Goal: Task Accomplishment & Management: Manage account settings

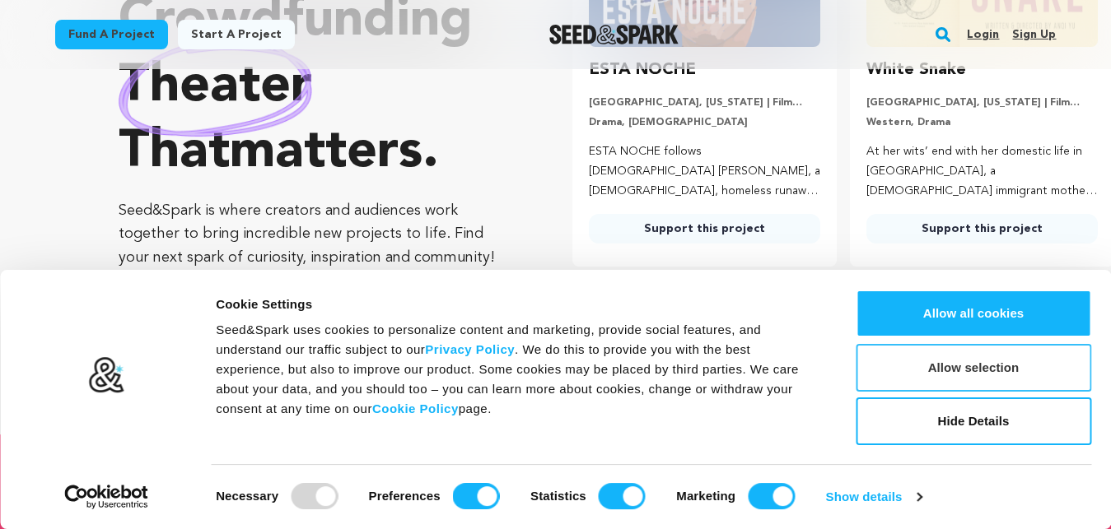
scroll to position [252, 0]
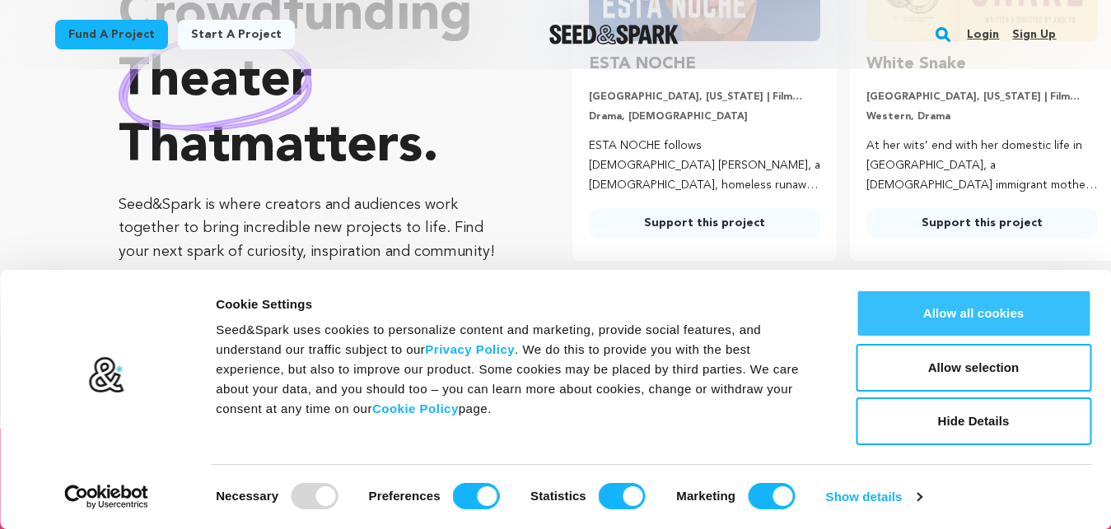
click at [987, 310] on button "Allow all cookies" at bounding box center [972, 314] width 235 height 48
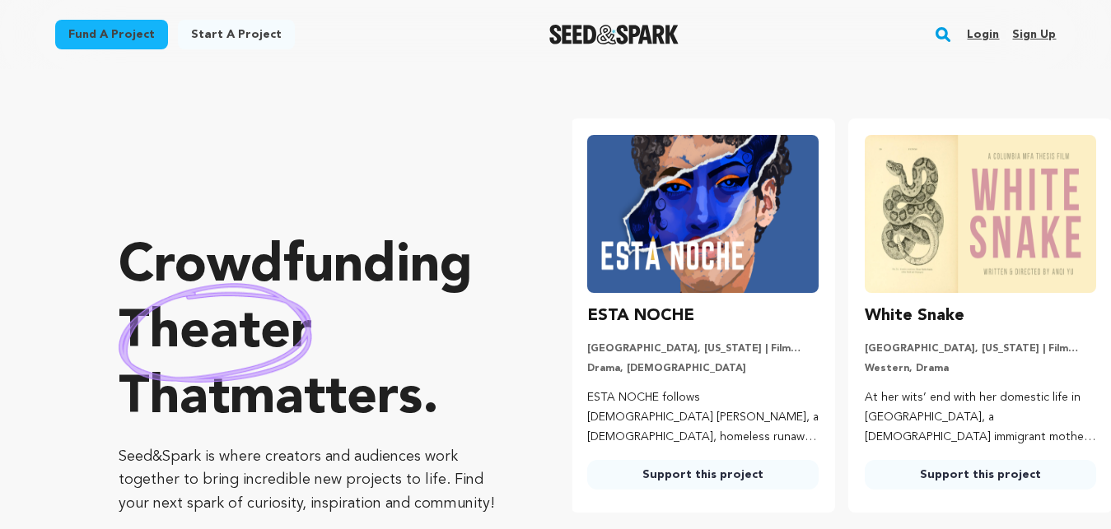
scroll to position [0, 0]
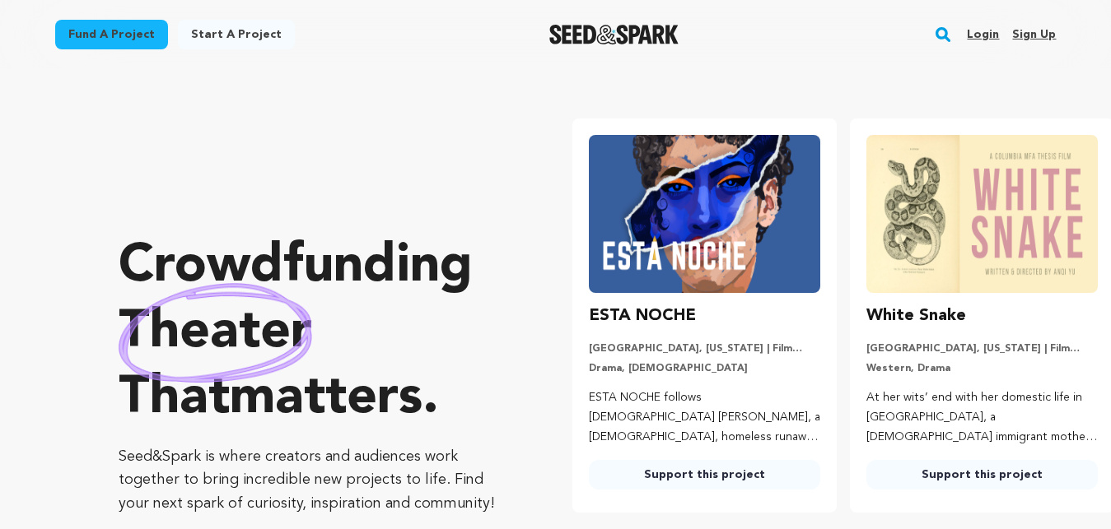
click at [1037, 26] on link "Sign up" at bounding box center [1034, 34] width 44 height 26
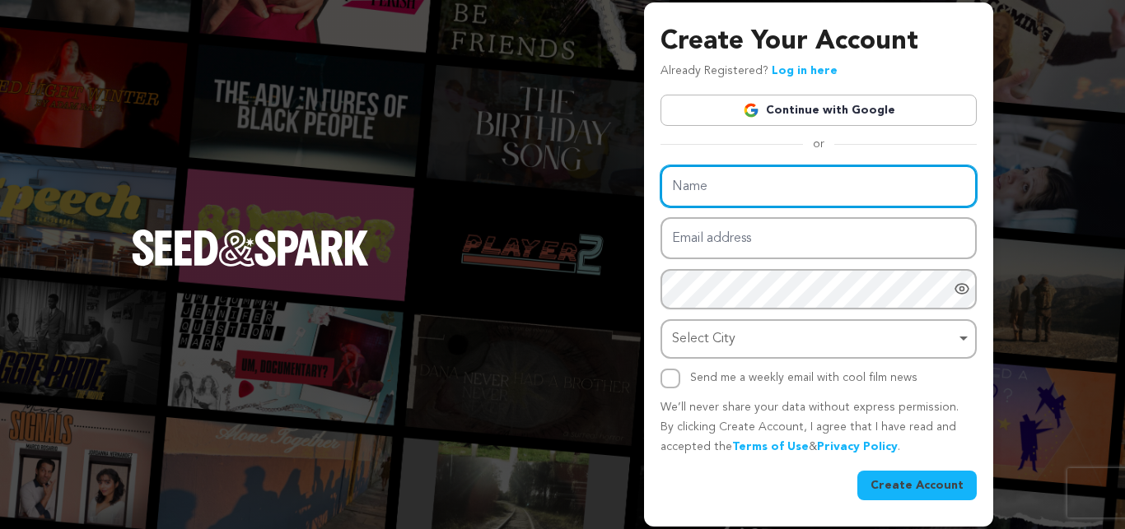
click at [727, 176] on input "Name" at bounding box center [818, 186] width 316 height 42
paste input "Roadway Towing & Recovery San Diego"
type input "Roadway Towing & Recovery San Diego"
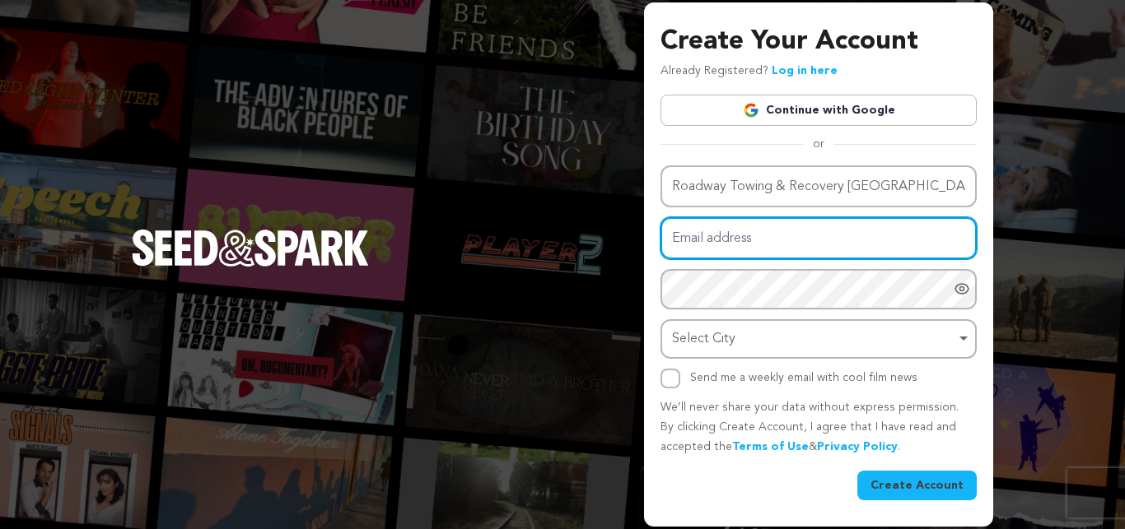
click at [769, 254] on input "Email address" at bounding box center [818, 238] width 316 height 42
paste input "roadwaytowsd@gmail.com"
type input "roadwaytowsd@gmail.com"
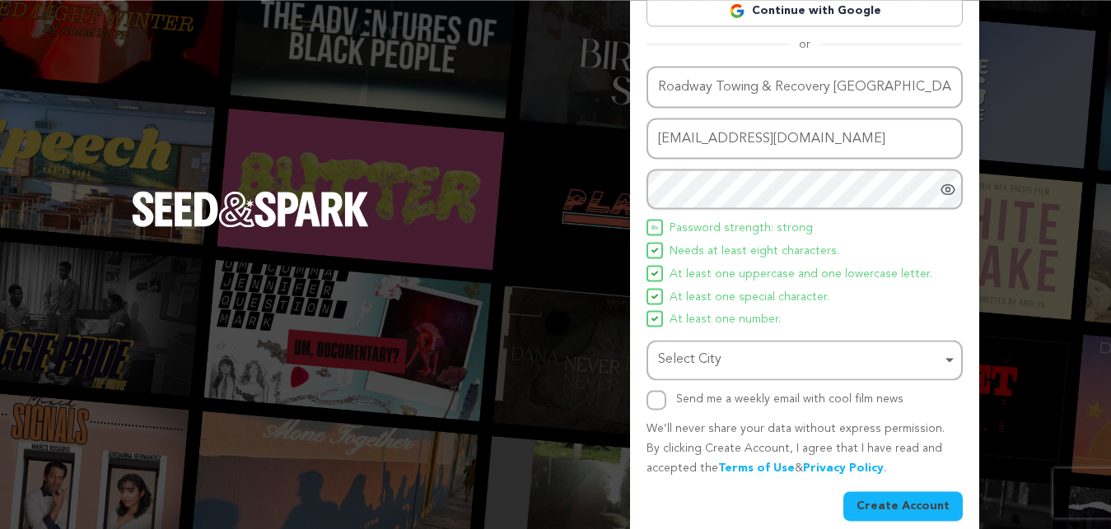
scroll to position [115, 0]
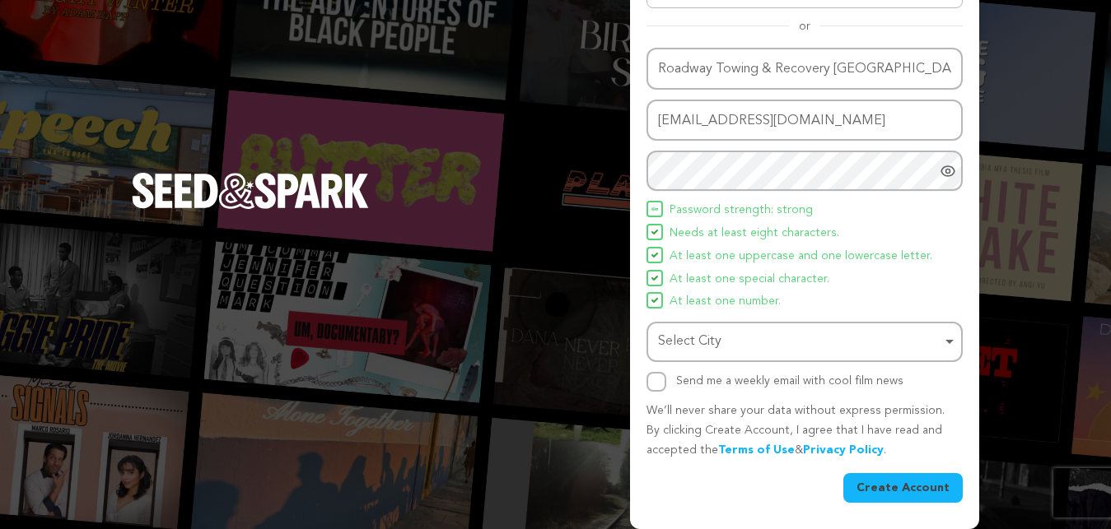
click at [743, 331] on div "Select City Remove item" at bounding box center [799, 342] width 283 height 24
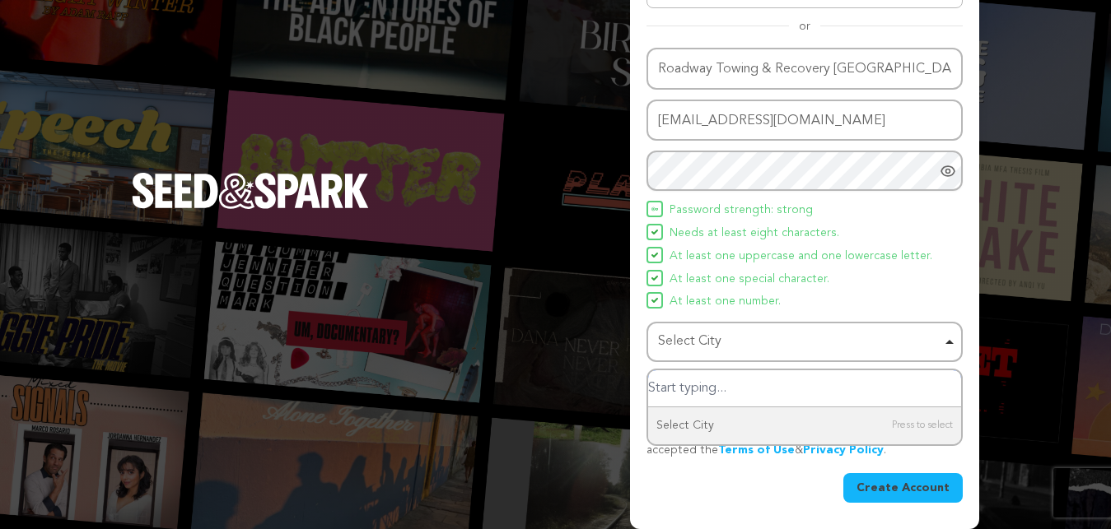
click at [698, 389] on input "Select City" at bounding box center [804, 388] width 313 height 37
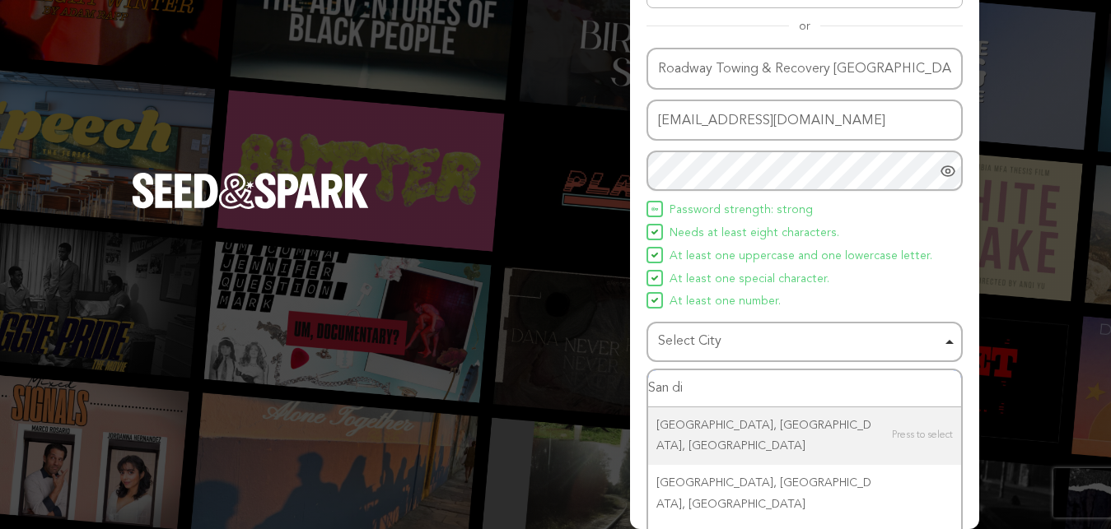
type input "San die"
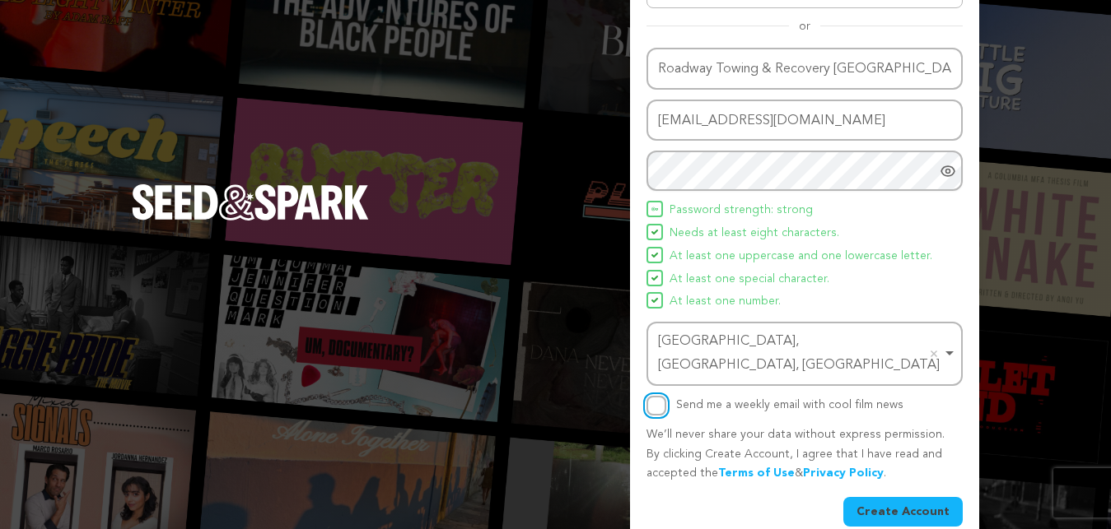
click at [657, 396] on input "Send me a weekly email with cool film news" at bounding box center [656, 406] width 20 height 20
checkbox input "true"
click at [899, 497] on button "Create Account" at bounding box center [902, 512] width 119 height 30
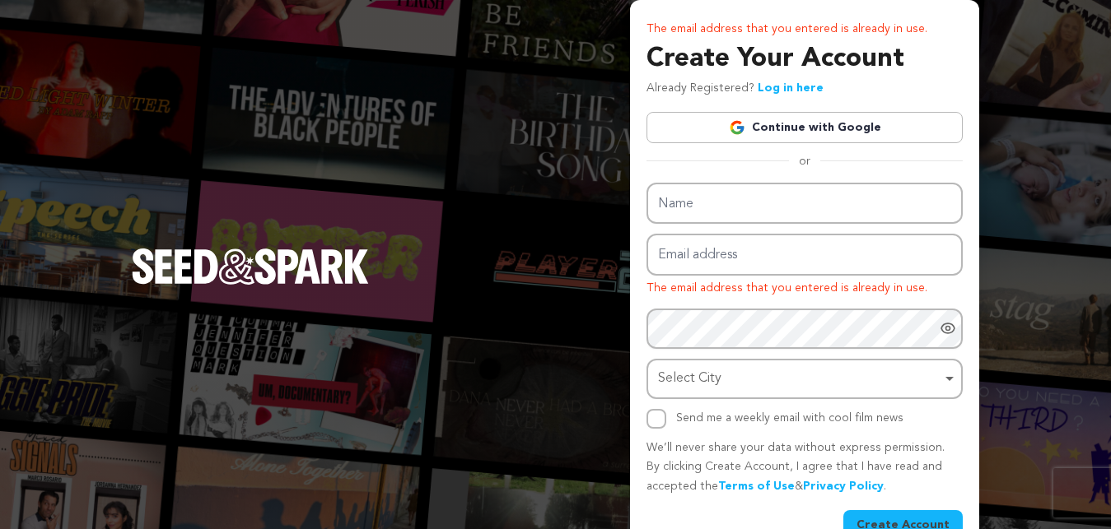
click at [776, 86] on link "Log in here" at bounding box center [790, 88] width 66 height 12
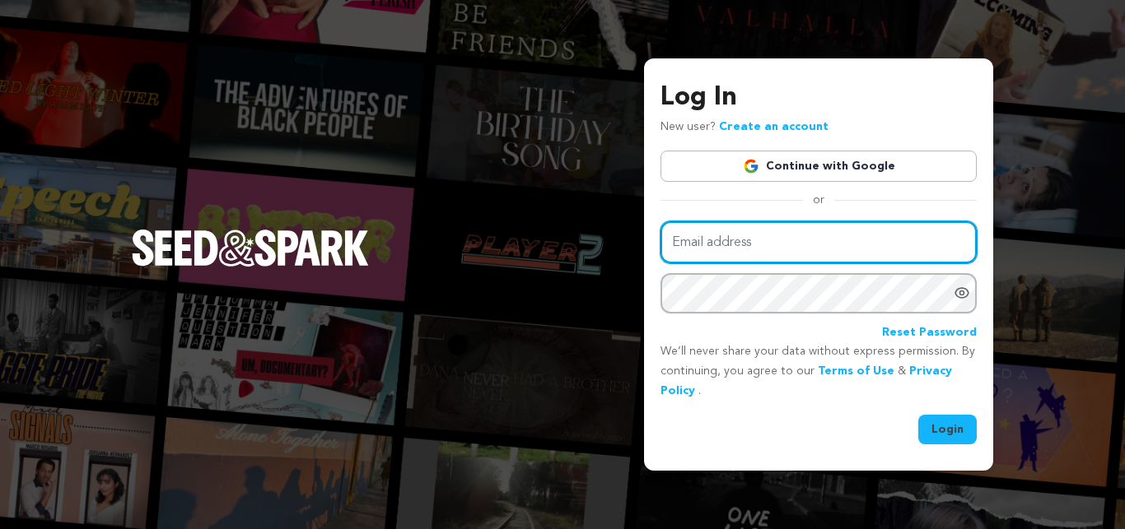
click at [720, 236] on input "Email address" at bounding box center [818, 242] width 316 height 42
paste input "[EMAIL_ADDRESS][DOMAIN_NAME]"
type input "[EMAIL_ADDRESS][DOMAIN_NAME]"
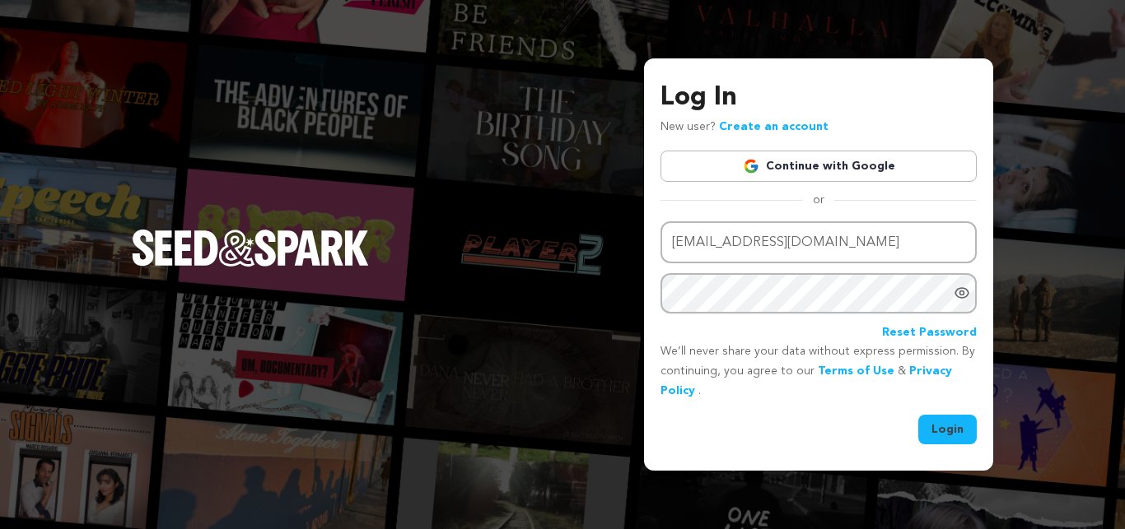
click at [947, 429] on button "Login" at bounding box center [947, 430] width 58 height 30
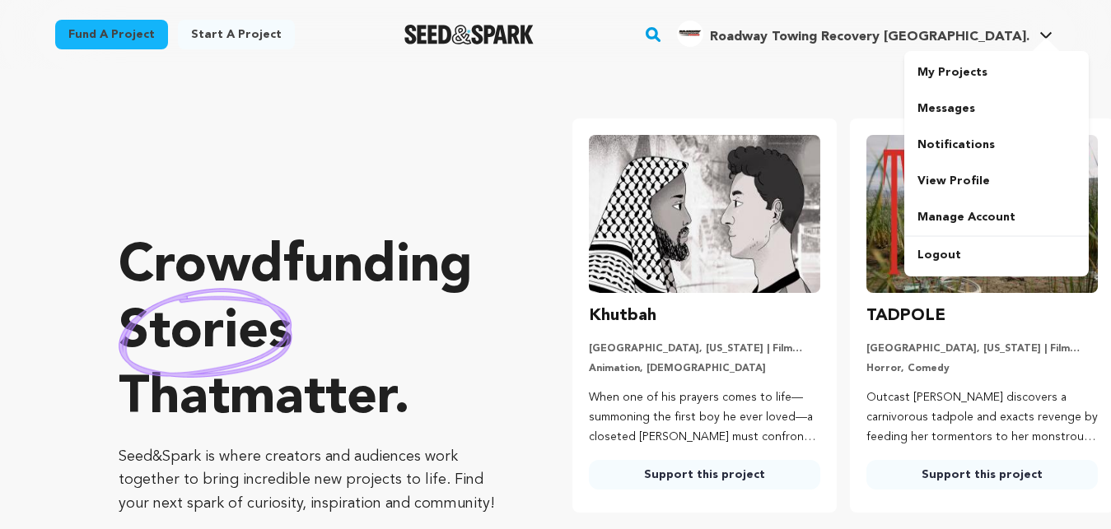
click at [958, 30] on span "Roadway Towing Recovery [GEOGRAPHIC_DATA]." at bounding box center [869, 36] width 319 height 13
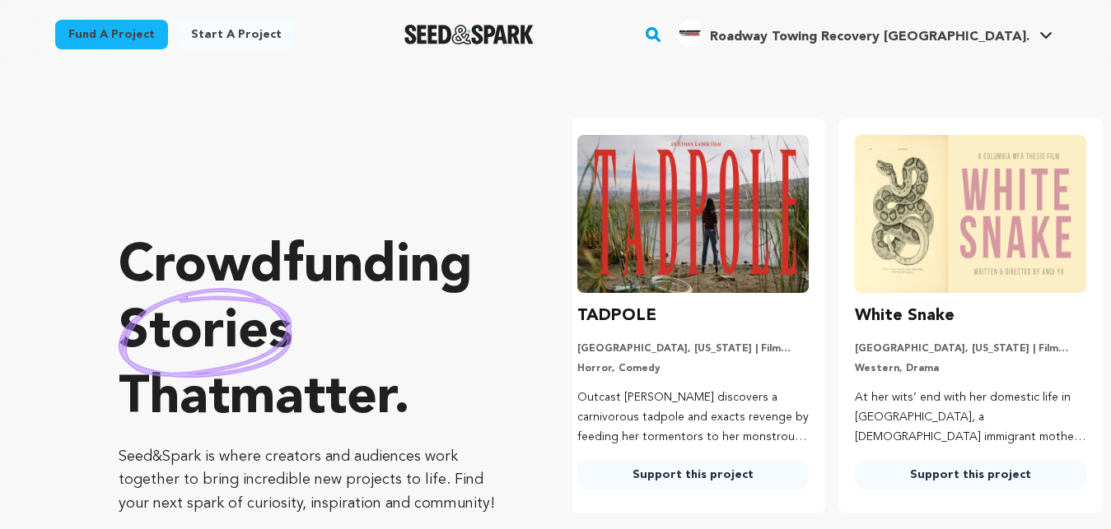
scroll to position [0, 291]
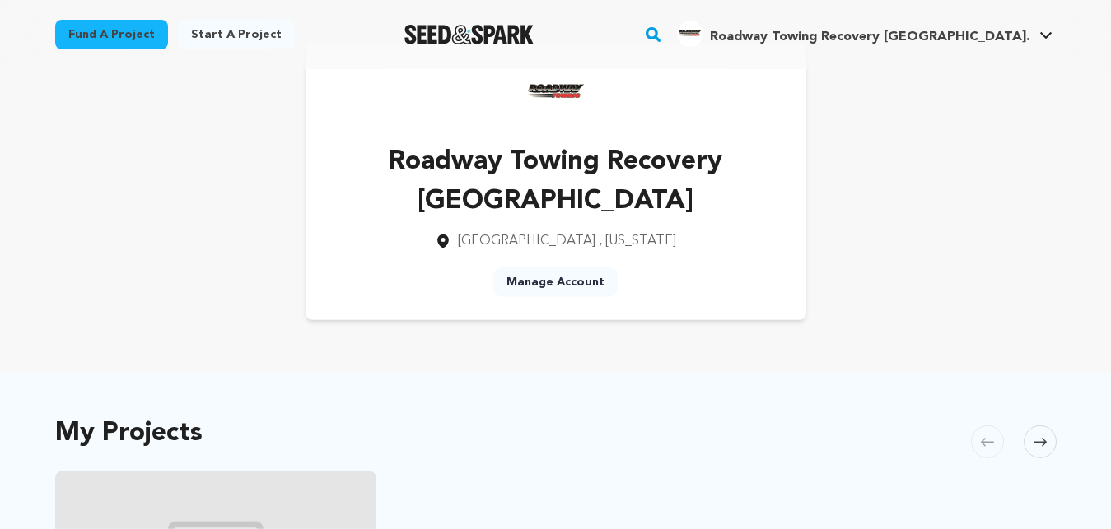
scroll to position [84, 0]
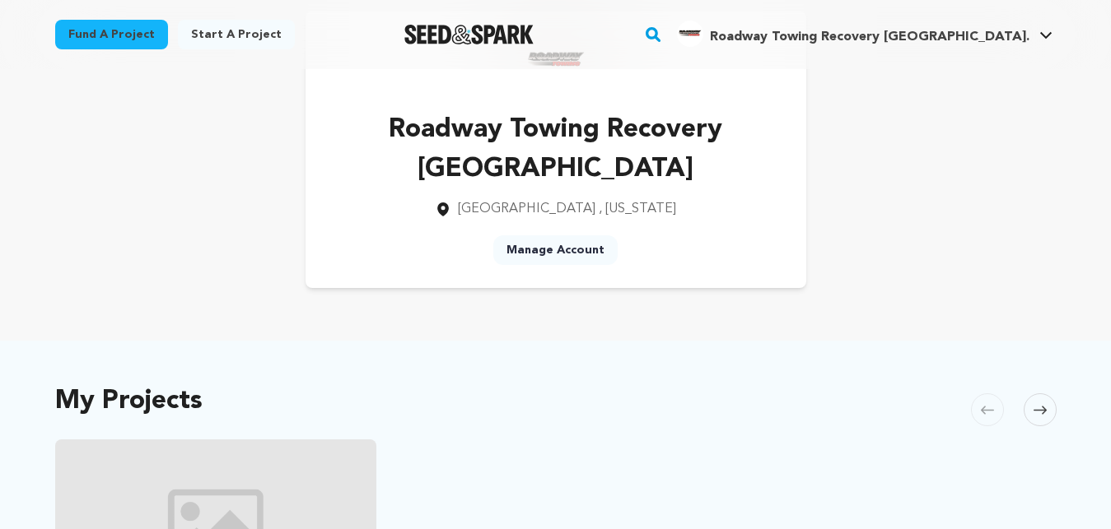
click at [560, 250] on link "Manage Account" at bounding box center [555, 250] width 124 height 30
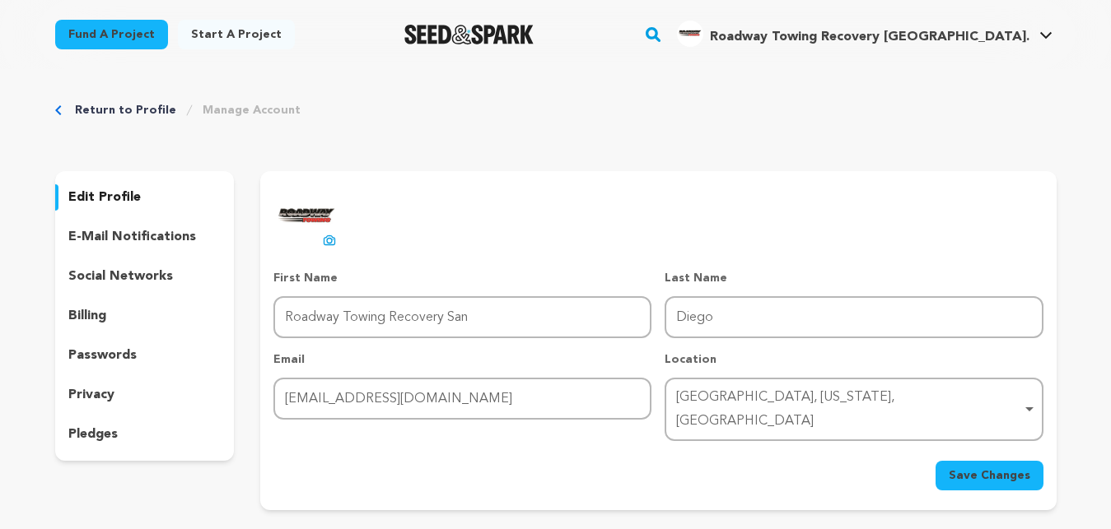
click at [118, 277] on p "social networks" at bounding box center [120, 277] width 105 height 20
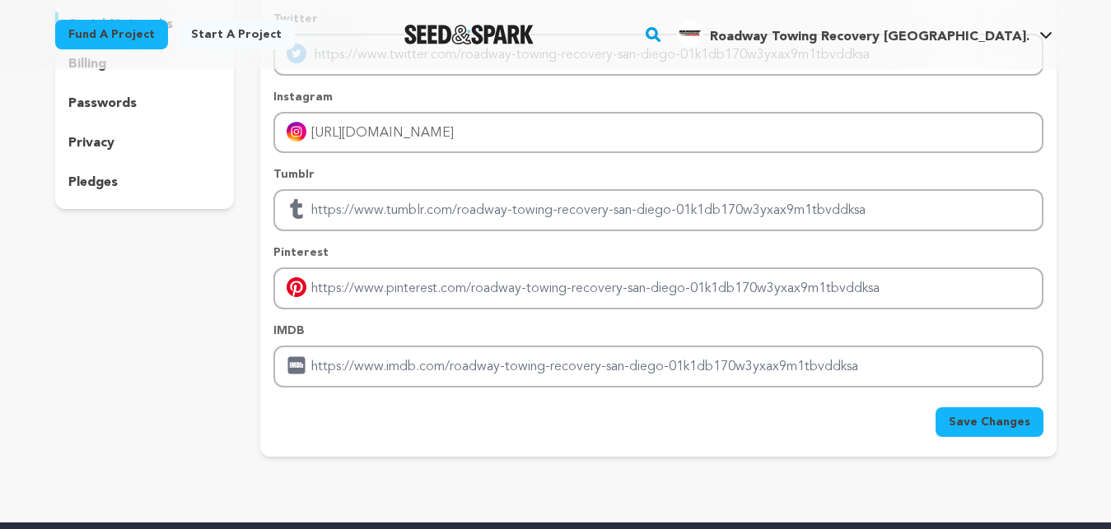
scroll to position [84, 0]
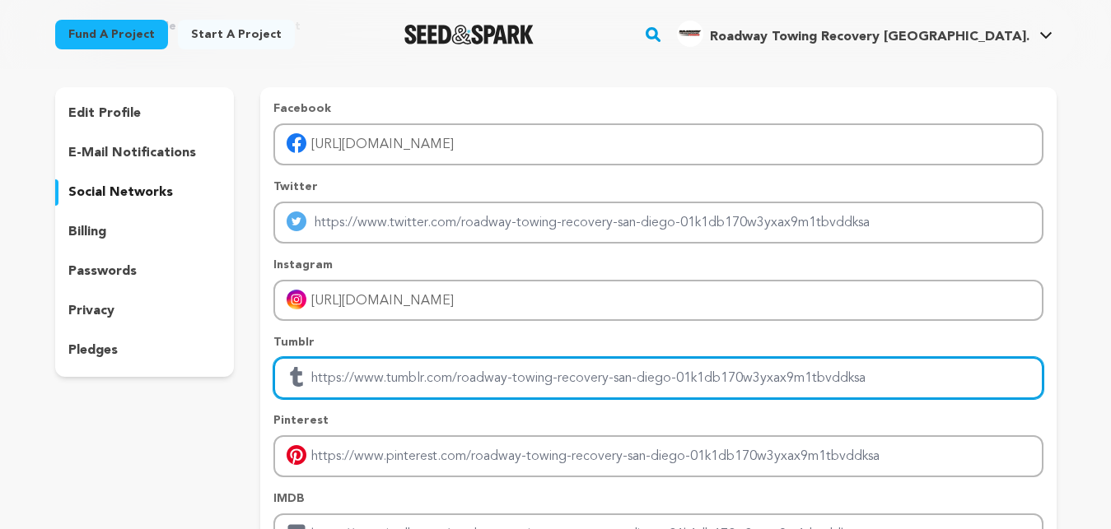
click at [631, 380] on input "Enter tubmlr profile link" at bounding box center [657, 378] width 769 height 42
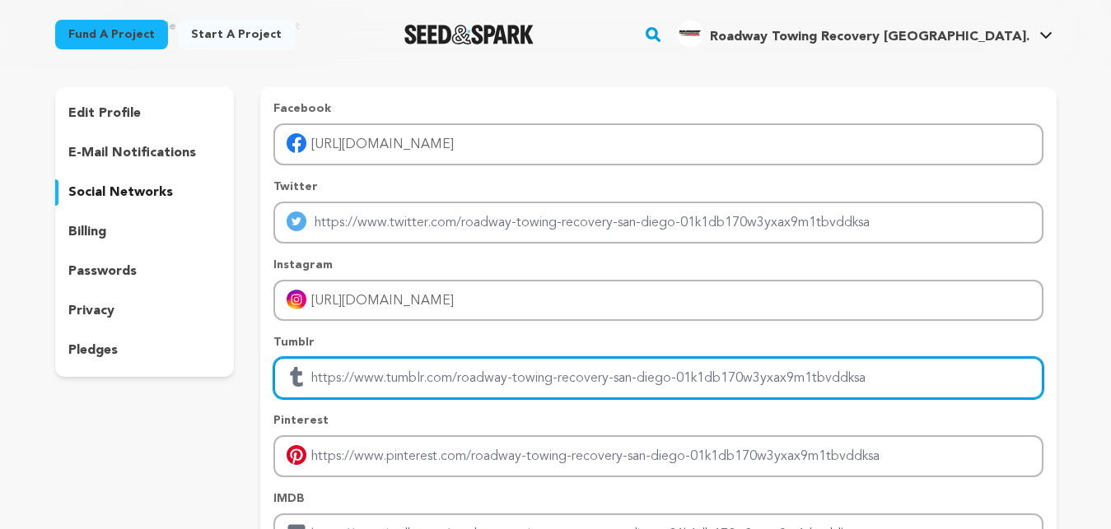
click at [631, 380] on input "Enter tubmlr profile link" at bounding box center [657, 378] width 769 height 42
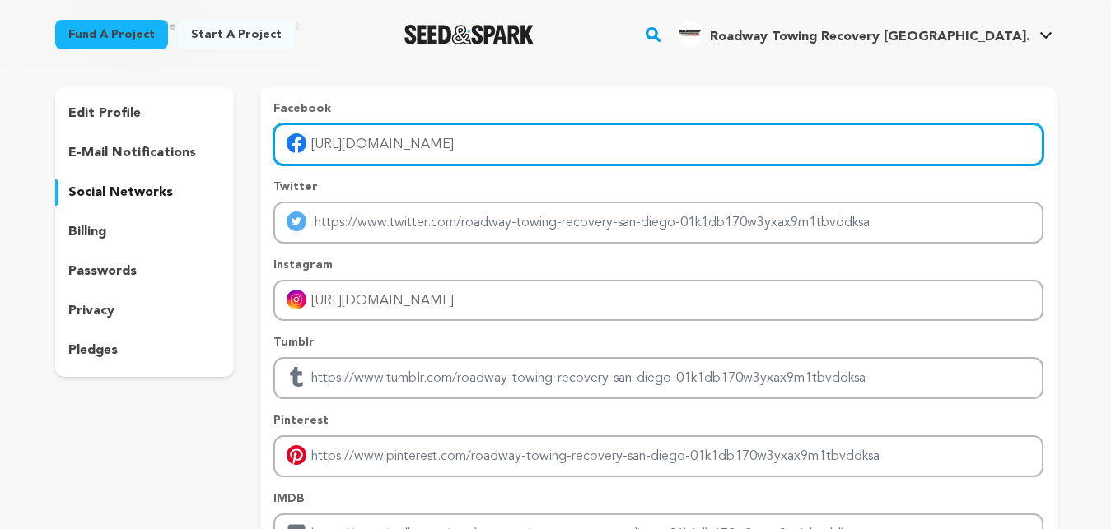
click at [373, 154] on input "https://www.facebook.com/roadway.towing.2025/" at bounding box center [657, 144] width 769 height 42
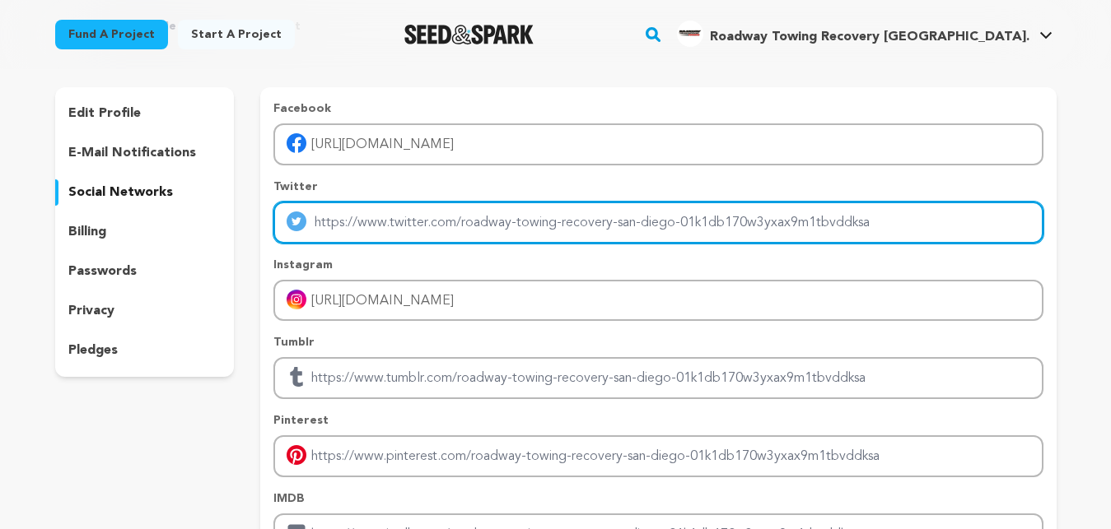
click at [384, 227] on input "Enter twitter profile link" at bounding box center [657, 223] width 769 height 42
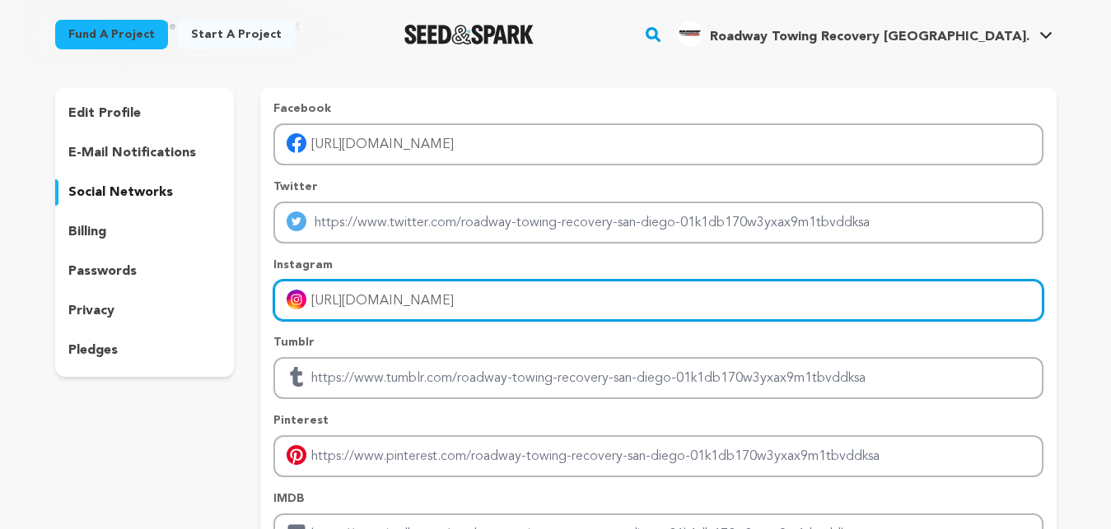
click at [536, 296] on input "https://www.instagram.com/roadwayheavy/" at bounding box center [657, 301] width 769 height 42
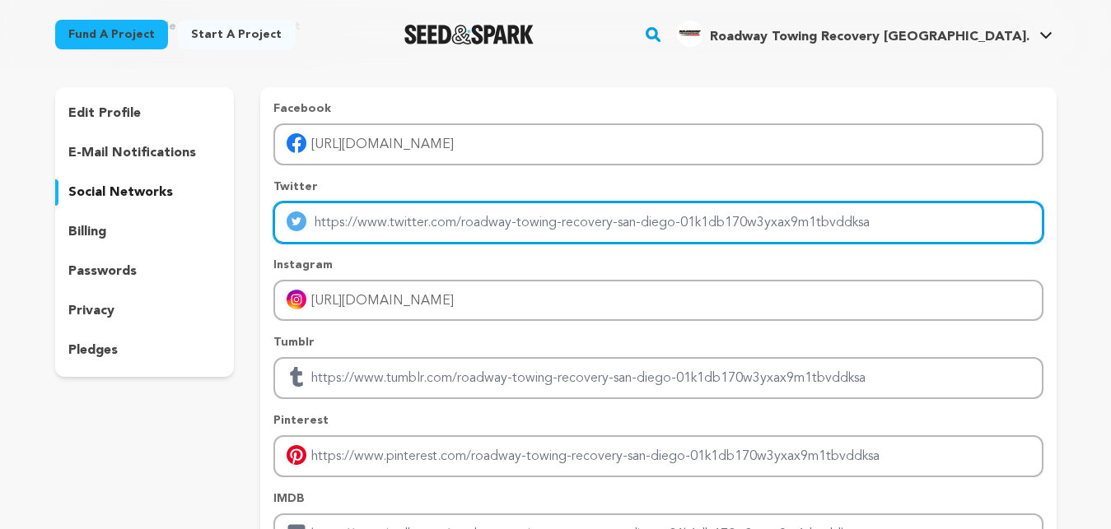
click at [612, 230] on input "Enter twitter profile link" at bounding box center [657, 223] width 769 height 42
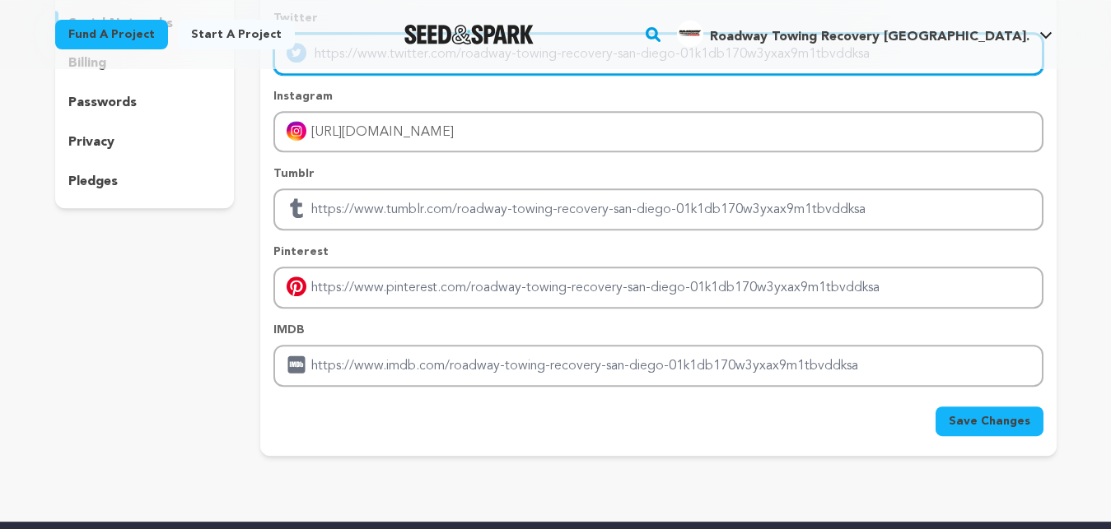
scroll to position [336, 0]
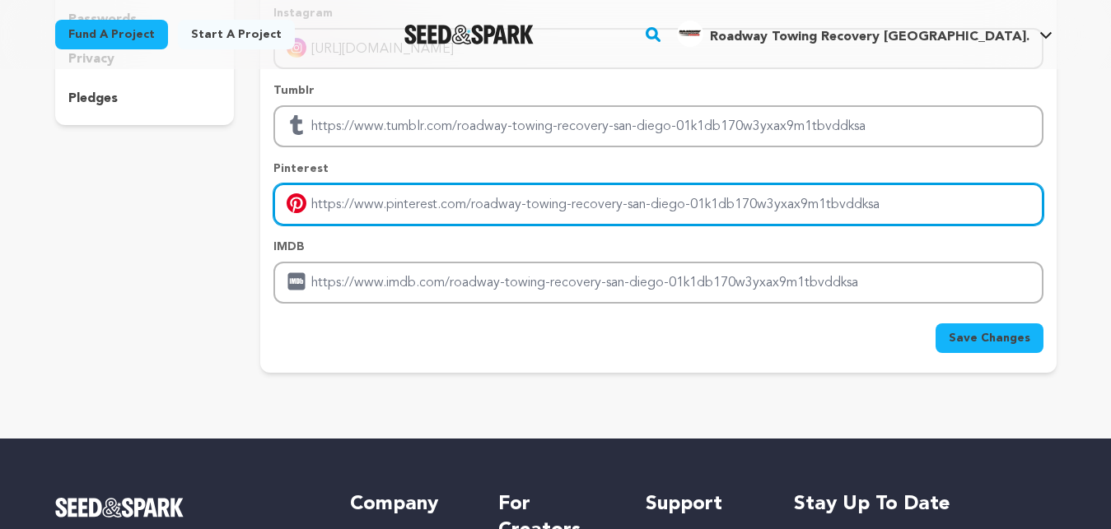
click at [367, 208] on input "Enter pinterest profile link" at bounding box center [657, 205] width 769 height 42
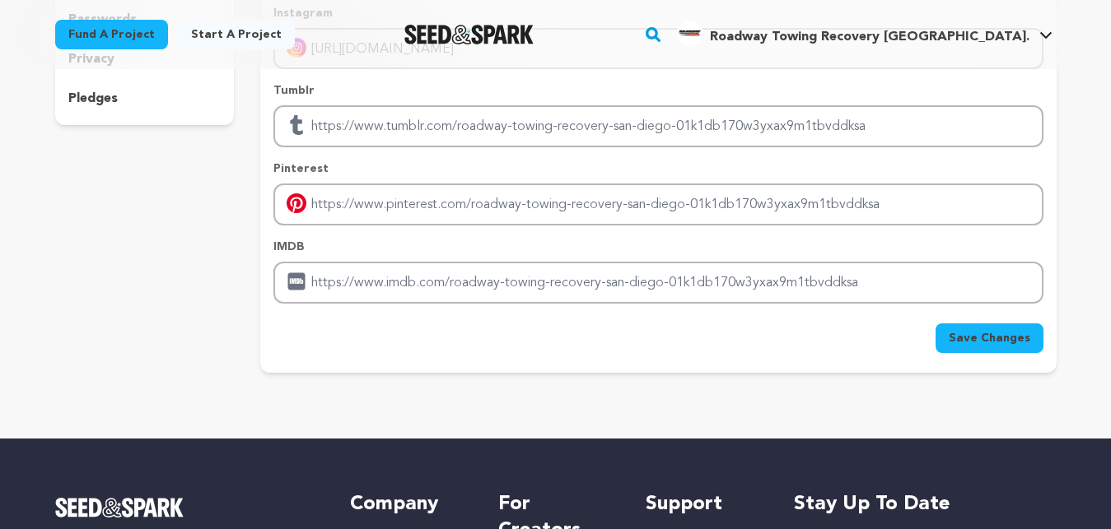
click at [972, 343] on span "Save Changes" at bounding box center [989, 338] width 82 height 16
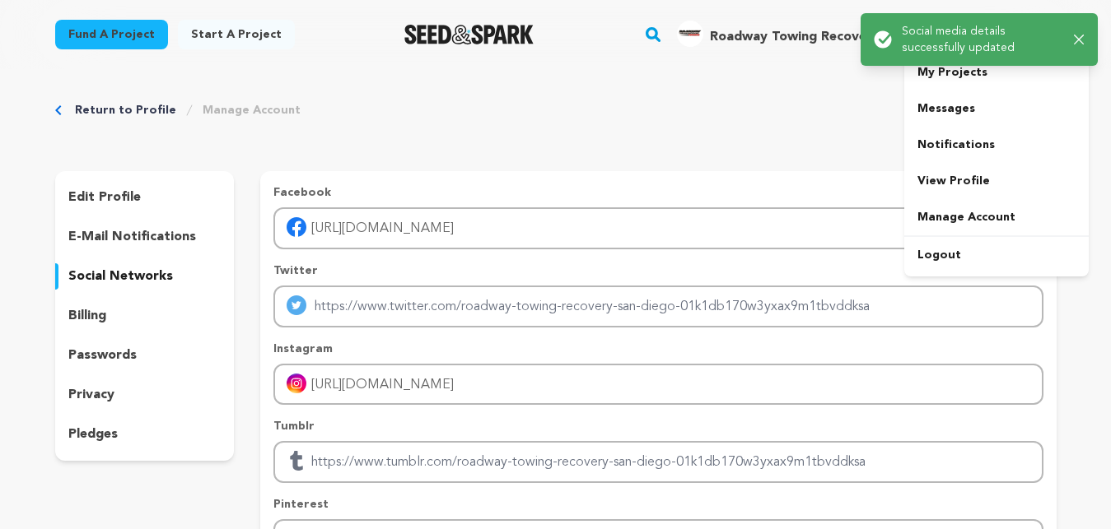
click at [820, 42] on span "Roadway Towing Recovery [GEOGRAPHIC_DATA]." at bounding box center [869, 36] width 319 height 13
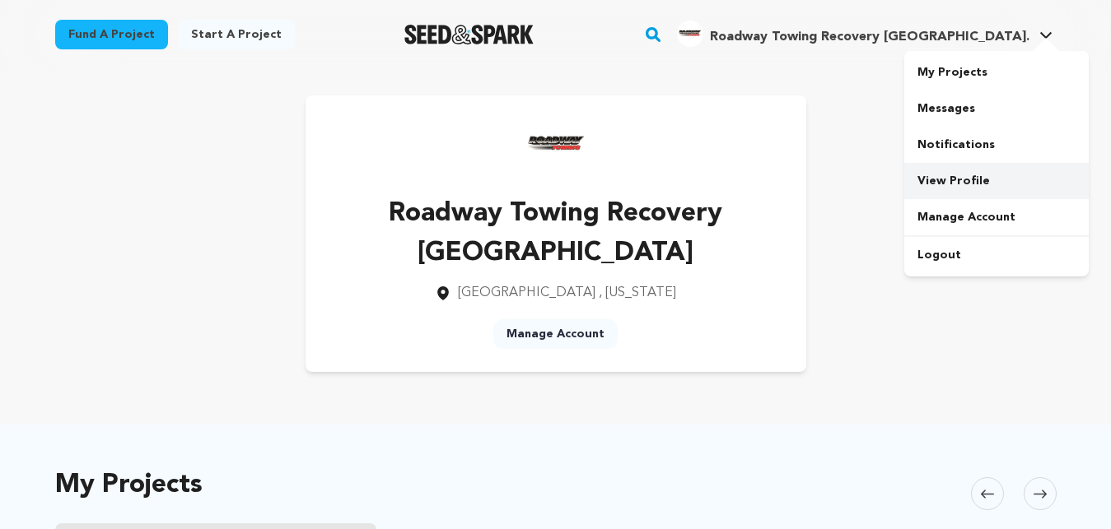
click at [968, 178] on link "View Profile" at bounding box center [996, 181] width 184 height 36
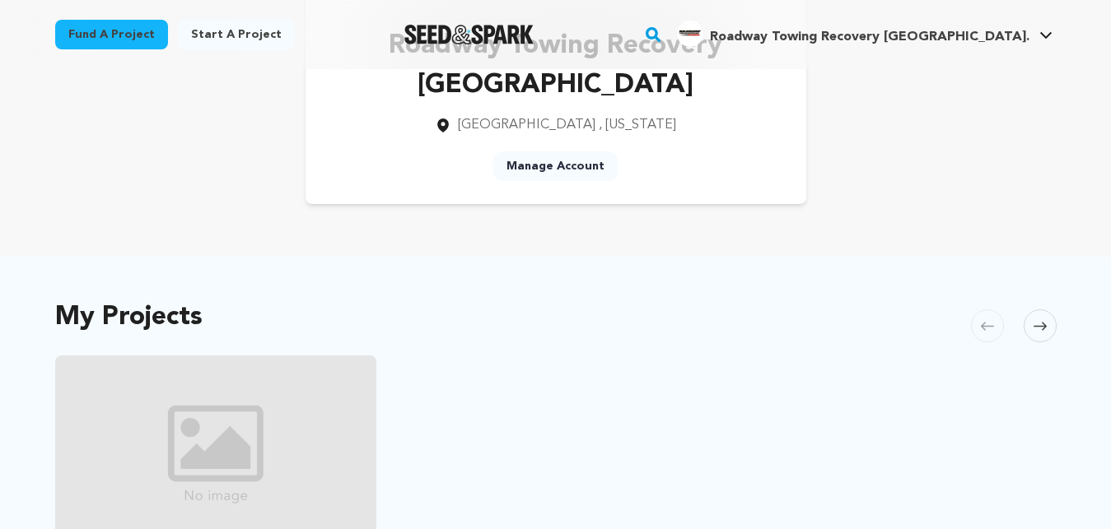
scroll to position [672, 0]
